Goal: Obtain resource: Download file/media

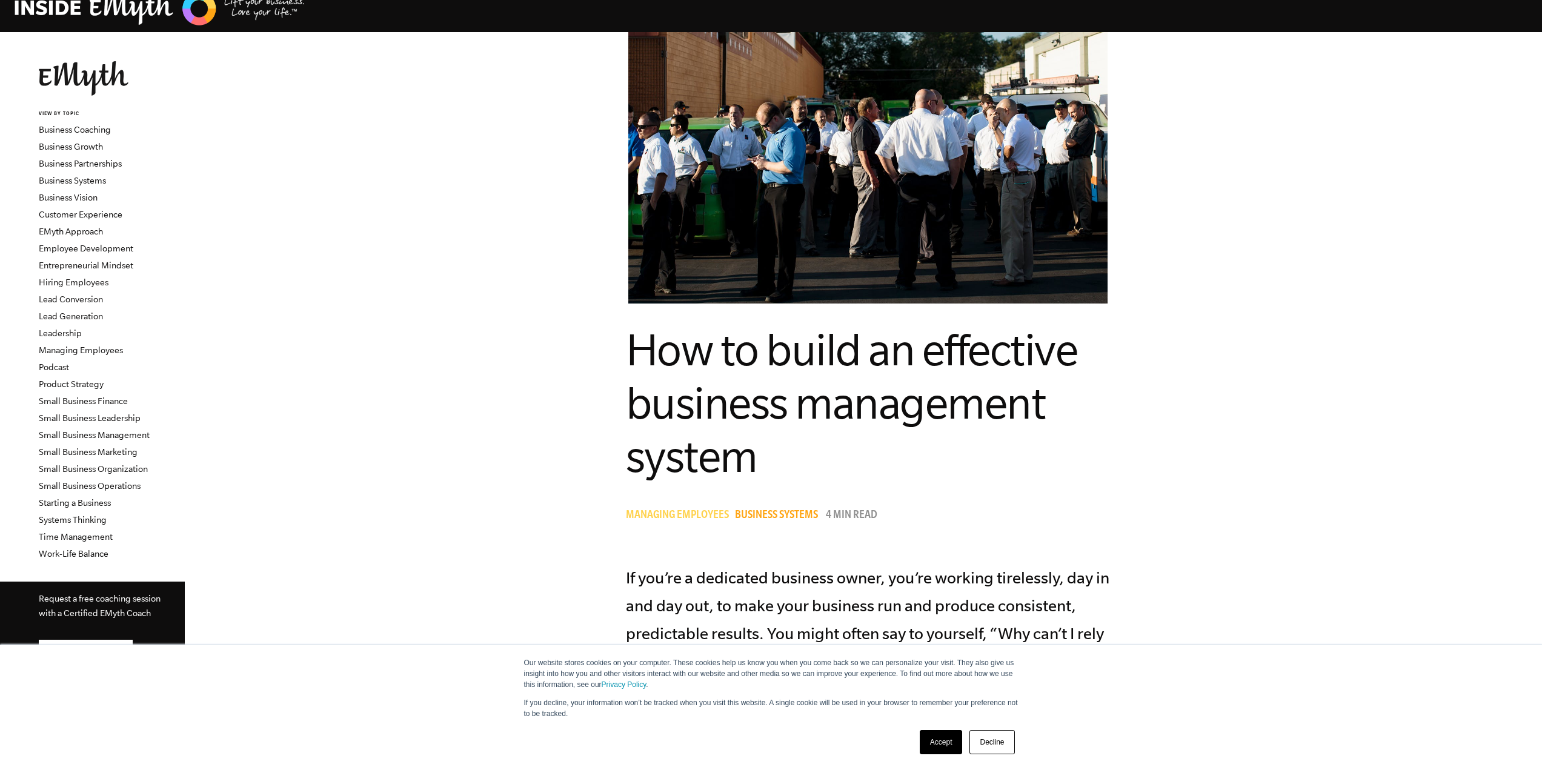
scroll to position [61, 0]
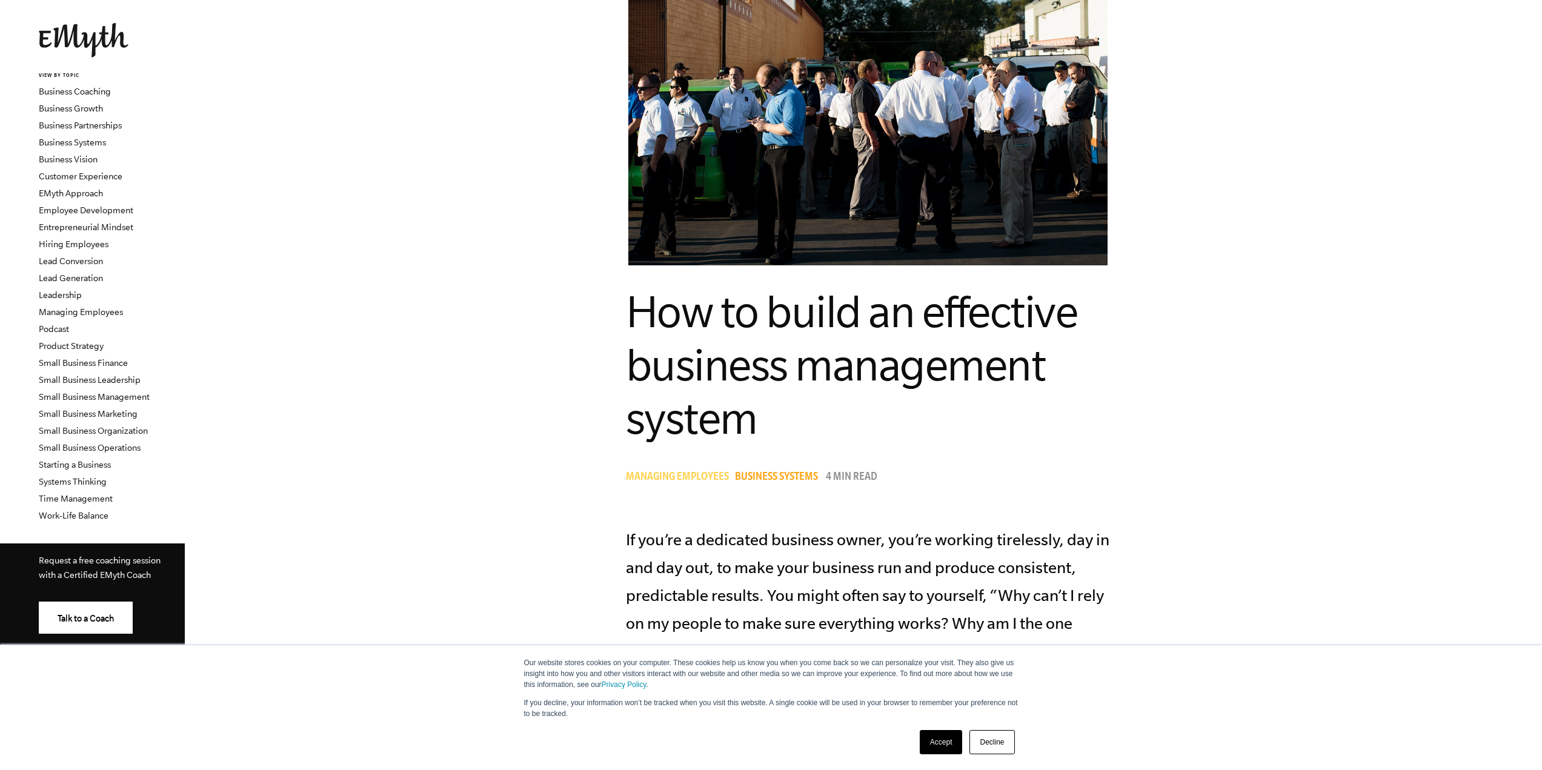
click at [985, 742] on link "Decline" at bounding box center [991, 742] width 45 height 24
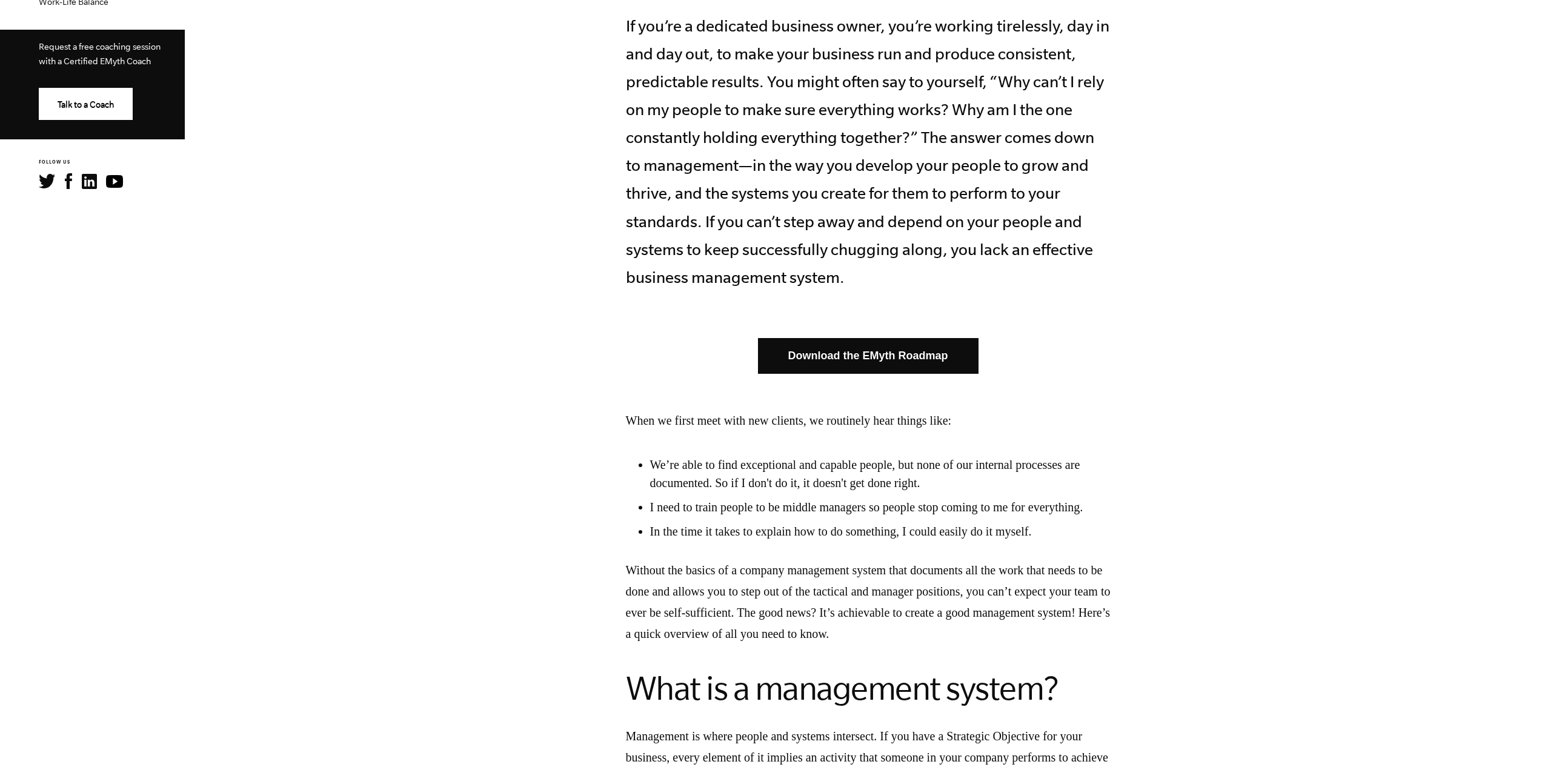
scroll to position [606, 0]
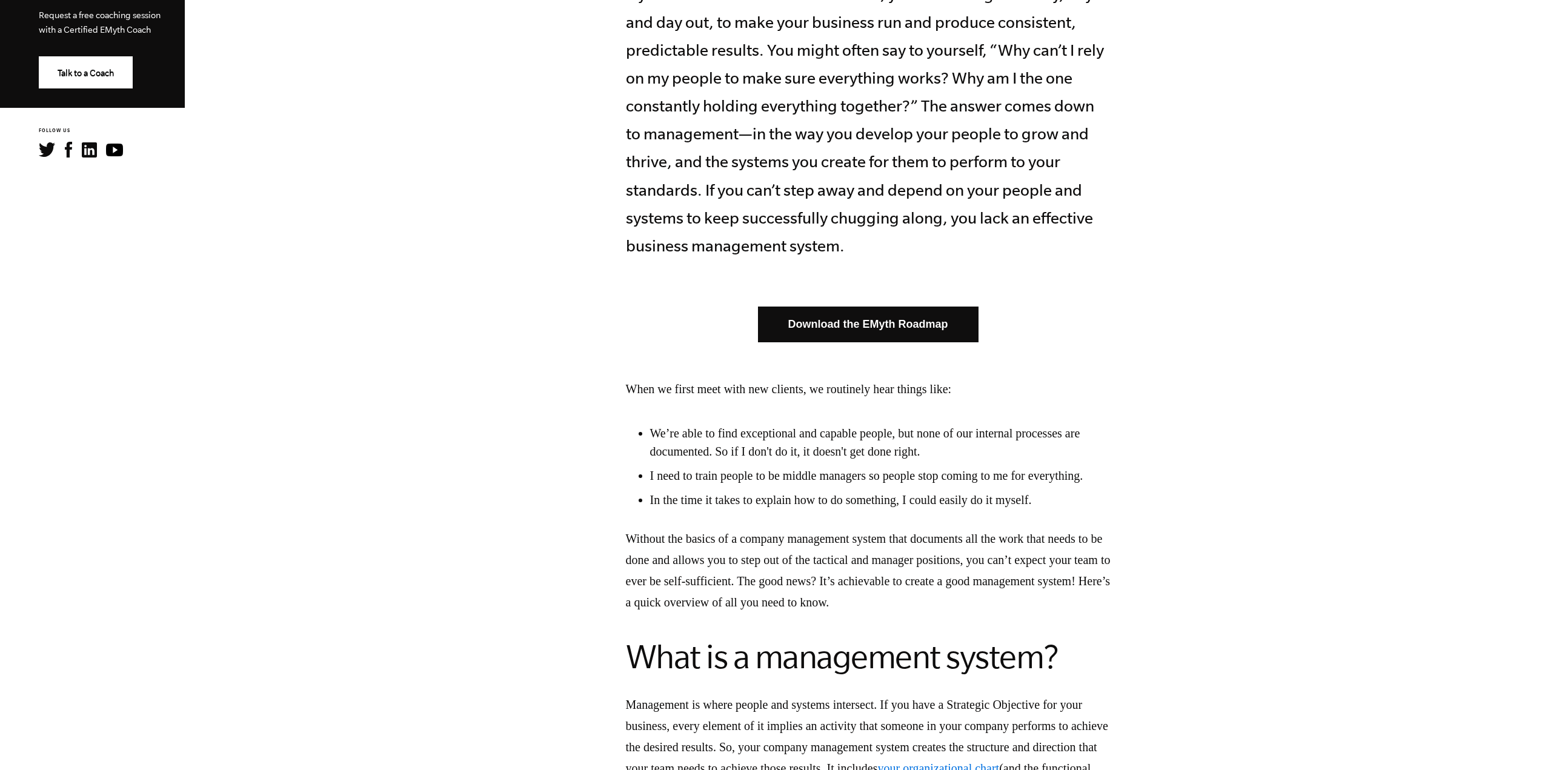
click at [860, 325] on link "Download the EMyth Roadmap" at bounding box center [868, 325] width 221 height 36
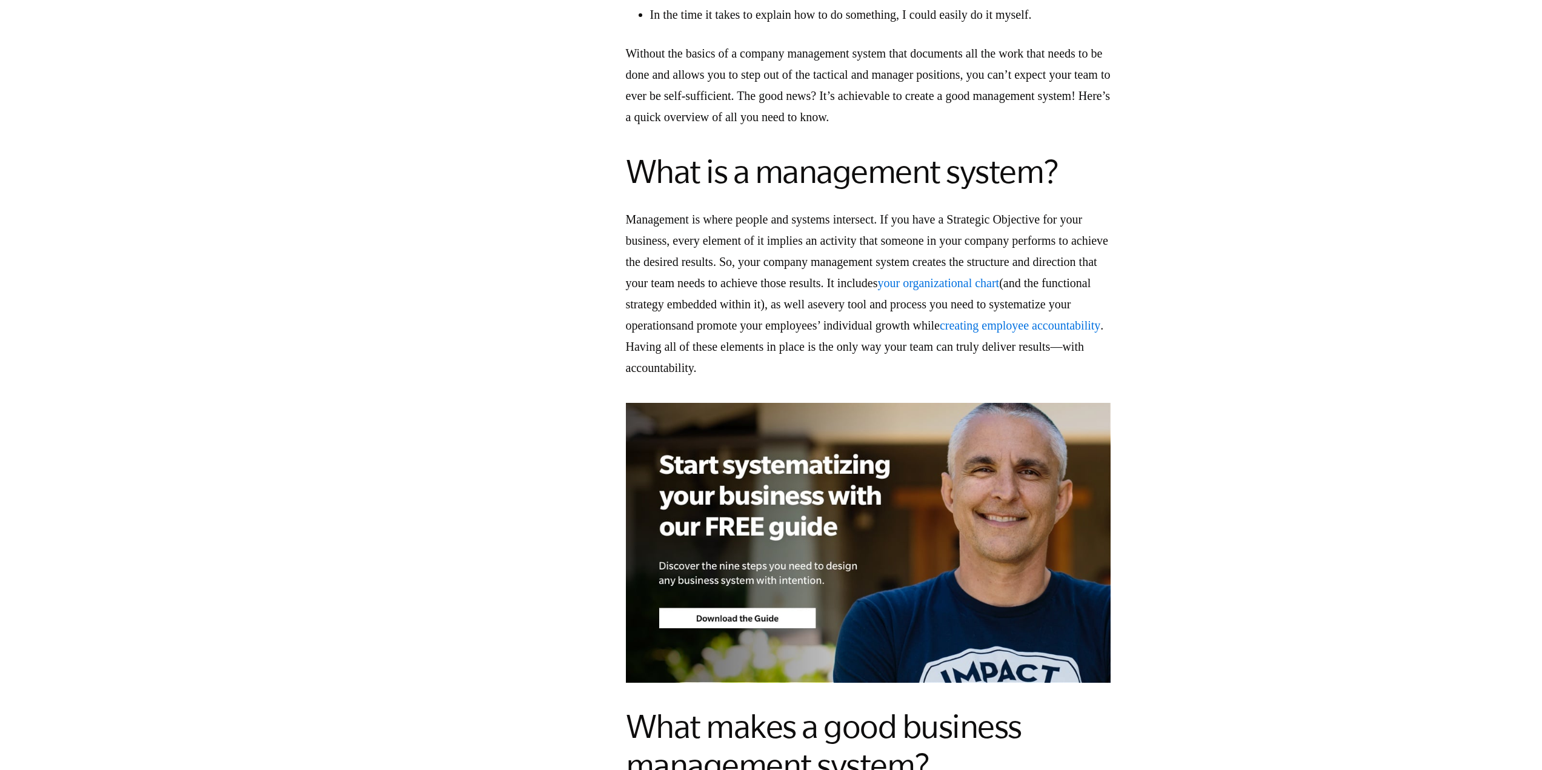
scroll to position [1091, 0]
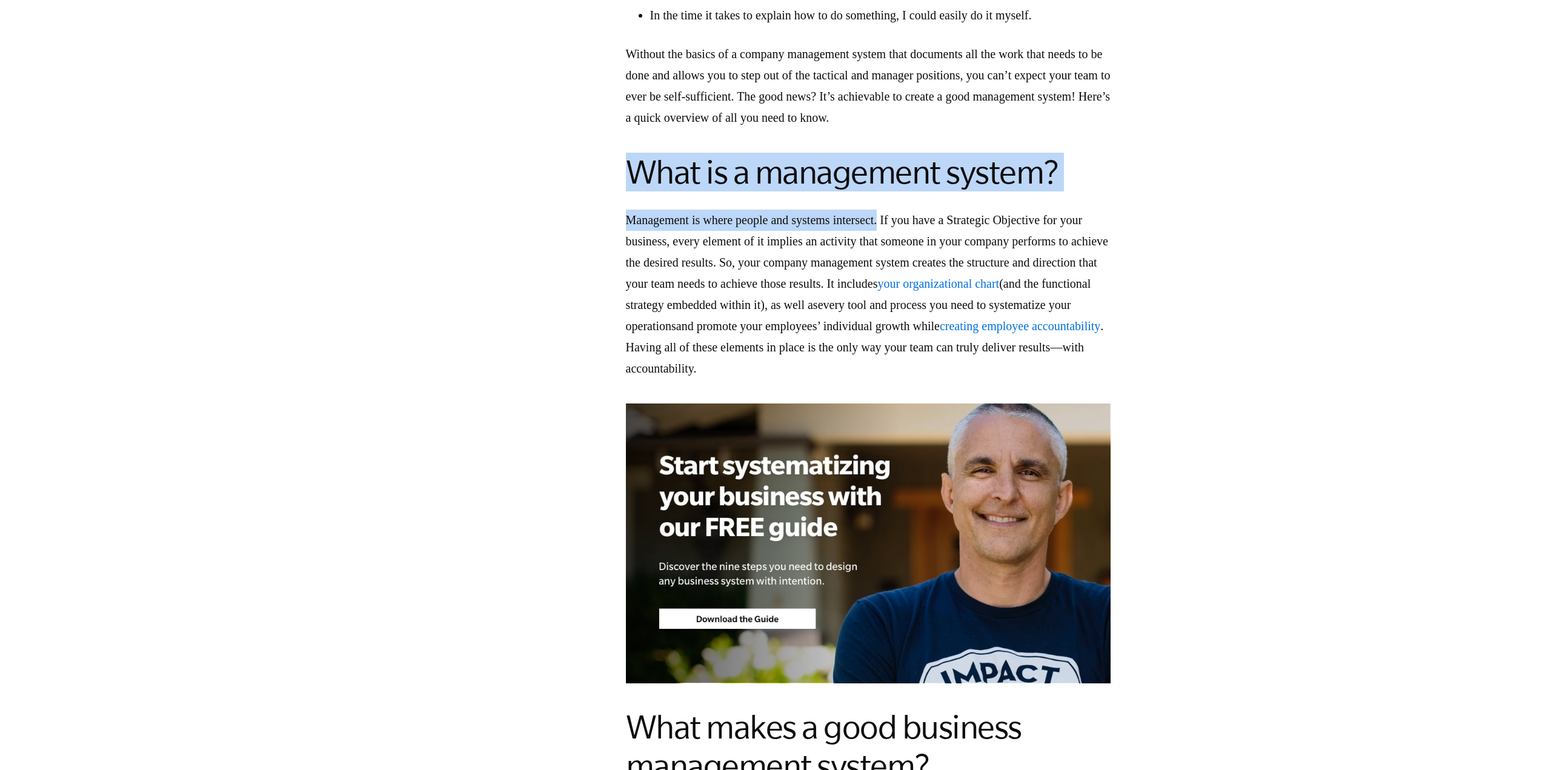
drag, startPoint x: 627, startPoint y: 189, endPoint x: 904, endPoint y: 243, distance: 282.1
copy div "What is a management system? Management is where people and systems intersect."
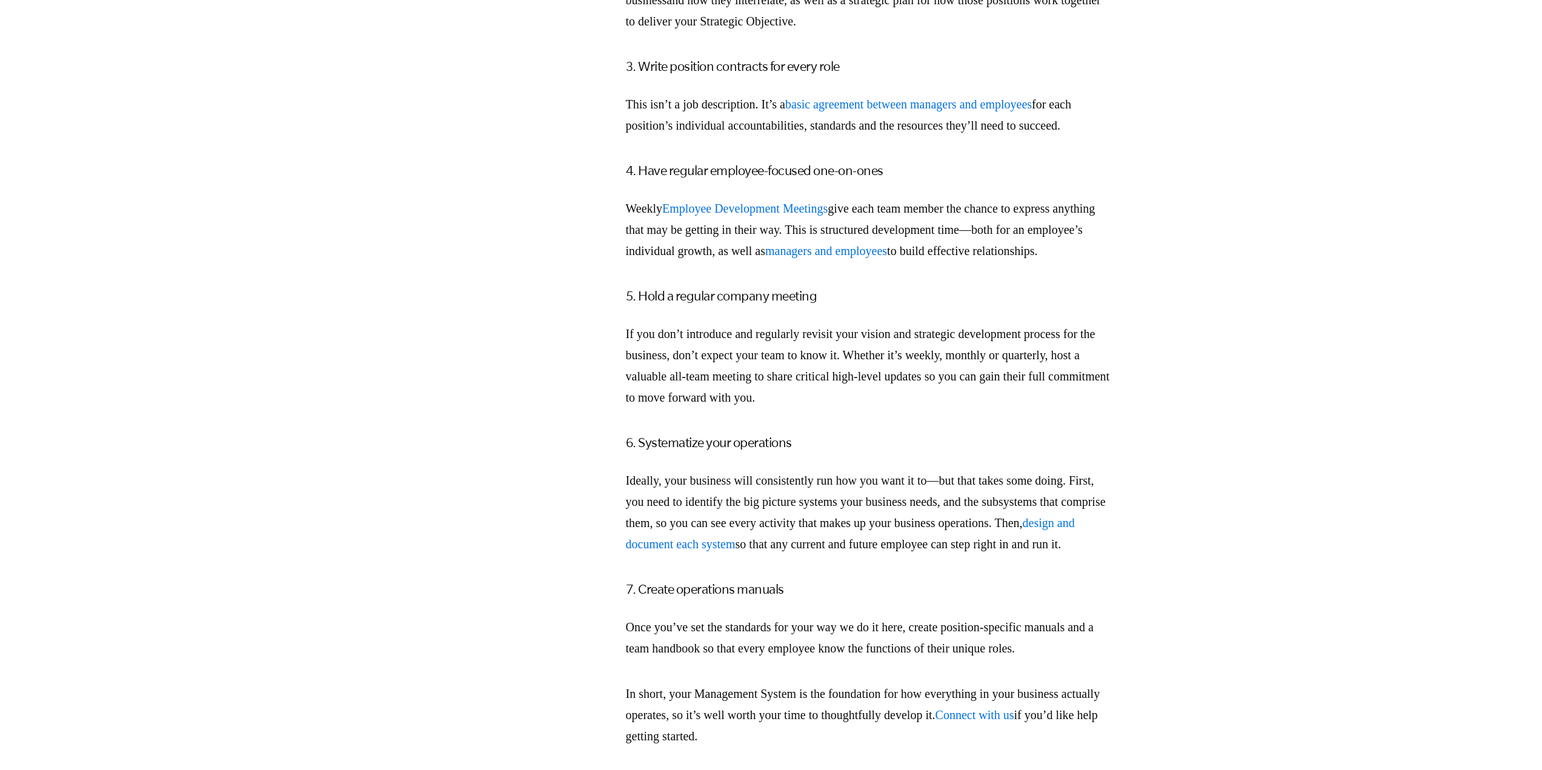
scroll to position [3029, 0]
